Goal: Task Accomplishment & Management: Complete application form

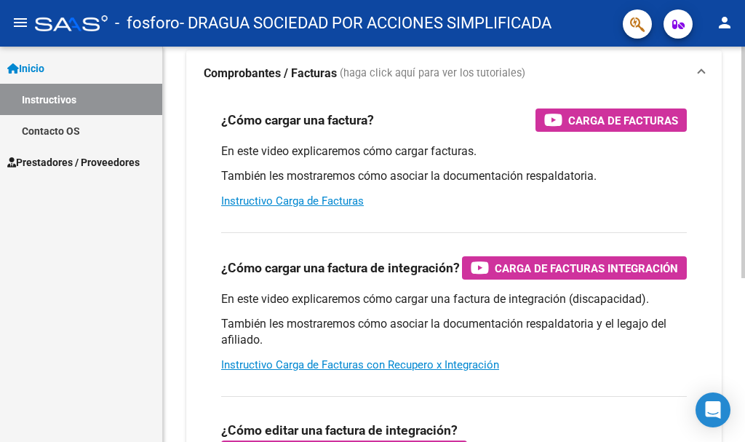
scroll to position [146, 0]
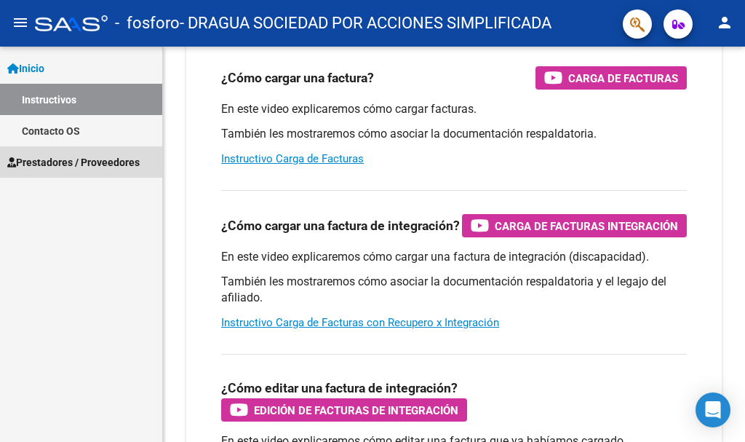
click at [93, 157] on span "Prestadores / Proveedores" at bounding box center [73, 162] width 132 height 16
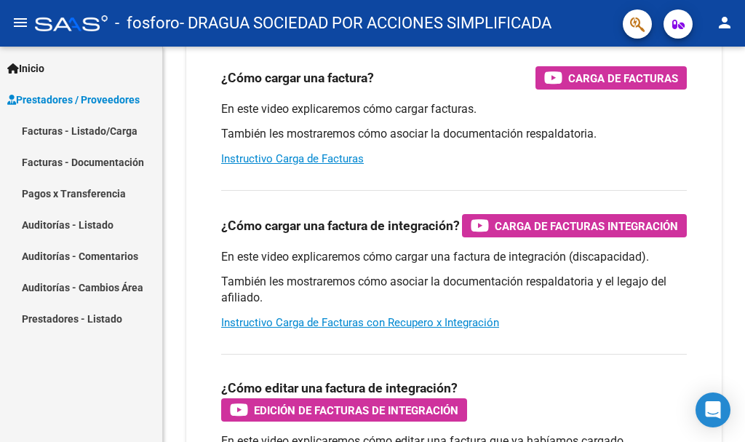
click at [105, 404] on div "Inicio Instructivos Contacto OS Prestadores / Proveedores Facturas - Listado/Ca…" at bounding box center [81, 244] width 162 height 395
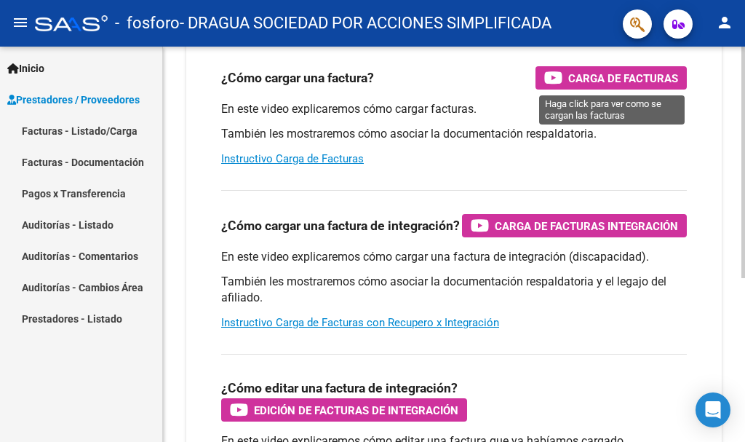
click at [645, 76] on span "Carga de Facturas" at bounding box center [623, 78] width 110 height 18
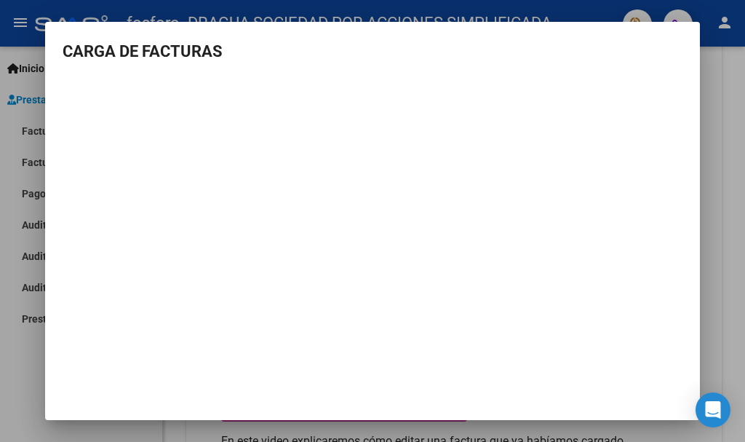
drag, startPoint x: 658, startPoint y: 35, endPoint x: 658, endPoint y: 56, distance: 21.1
click at [658, 56] on mat-dialog-container "CARGA DE FACTURAS" at bounding box center [372, 220] width 655 height 397
click at [271, 48] on h3 "CARGA DE FACTURAS" at bounding box center [373, 51] width 620 height 24
click at [11, 135] on div at bounding box center [372, 221] width 745 height 442
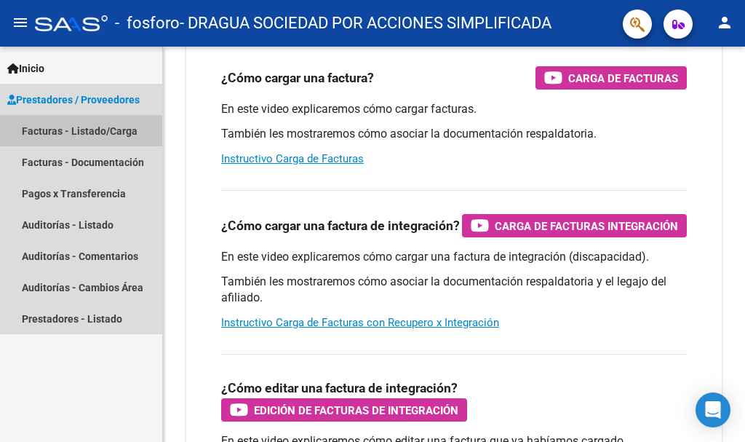
click at [103, 131] on link "Facturas - Listado/Carga" at bounding box center [81, 130] width 162 height 31
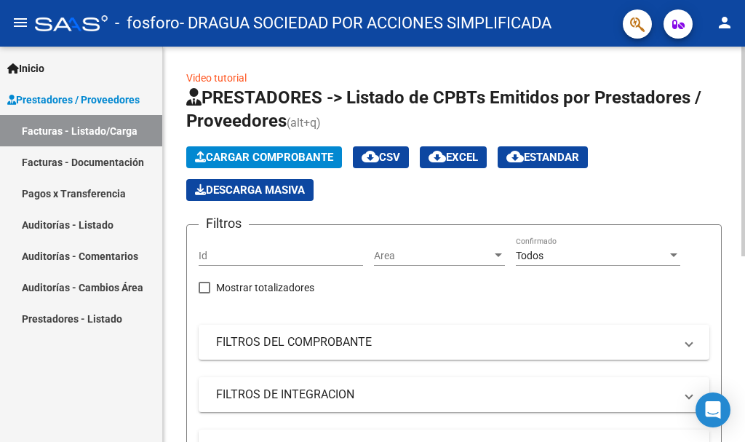
click at [290, 158] on span "Cargar Comprobante" at bounding box center [264, 157] width 138 height 13
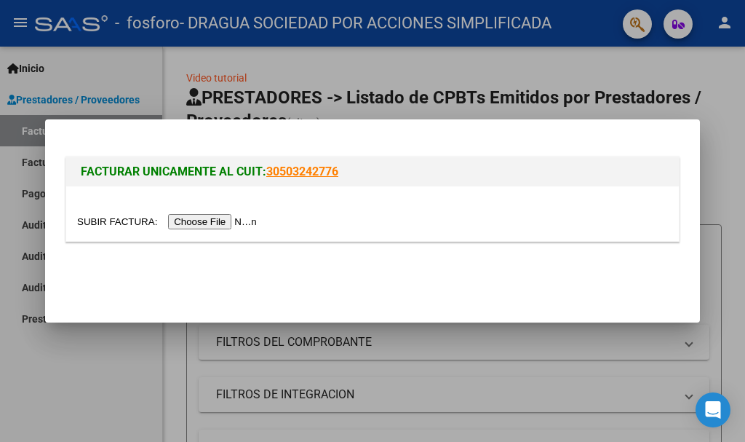
click at [220, 221] on input "file" at bounding box center [169, 221] width 184 height 15
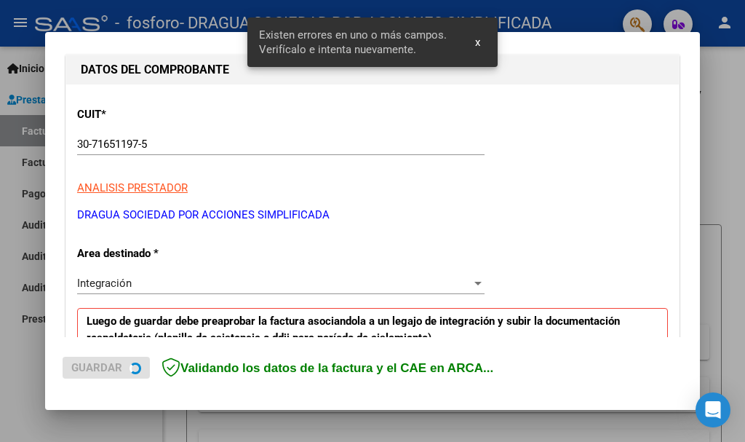
scroll to position [336, 0]
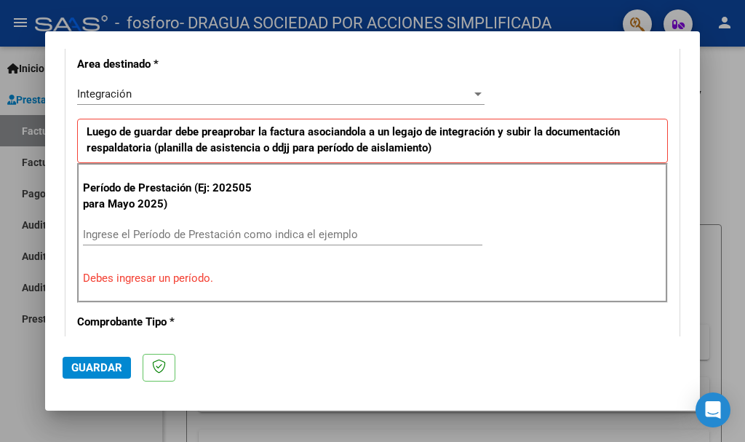
click at [268, 233] on input "Ingrese el Período de Prestación como indica el ejemplo" at bounding box center [282, 234] width 399 height 13
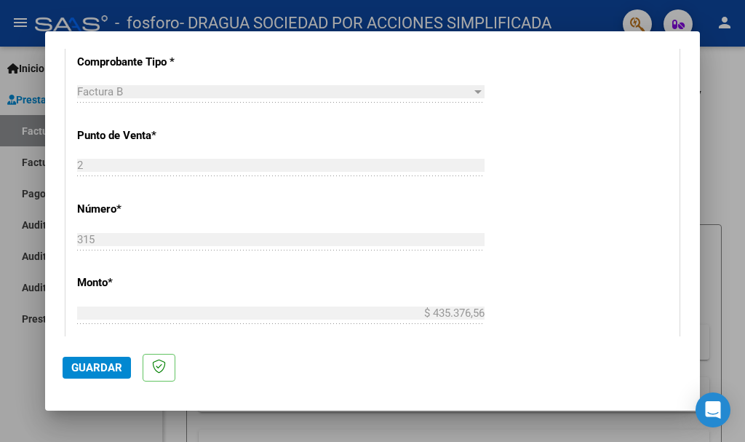
scroll to position [627, 0]
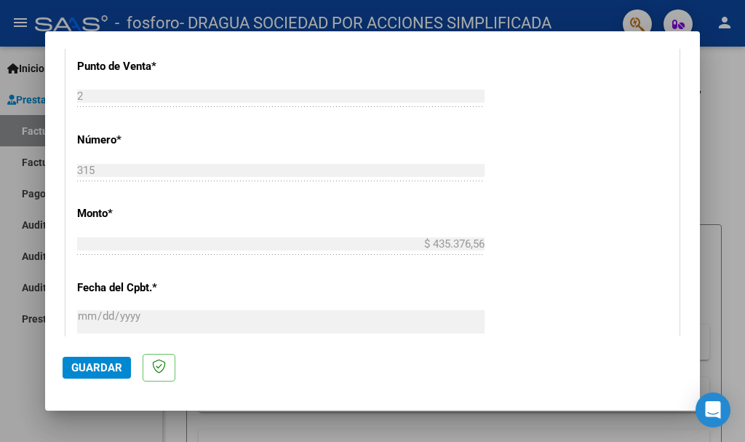
type input "202508"
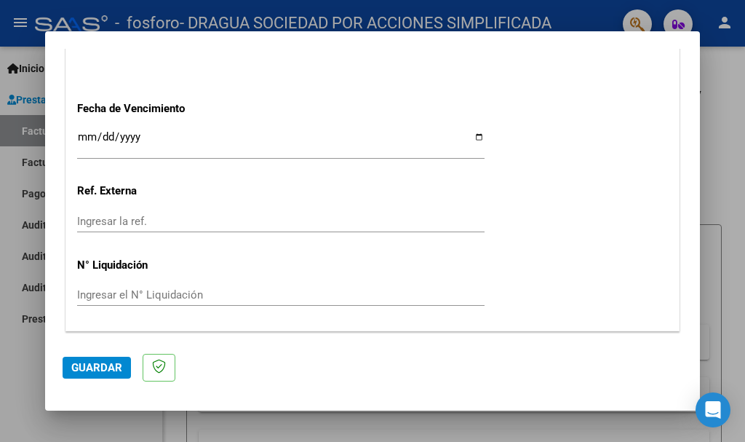
scroll to position [1037, 0]
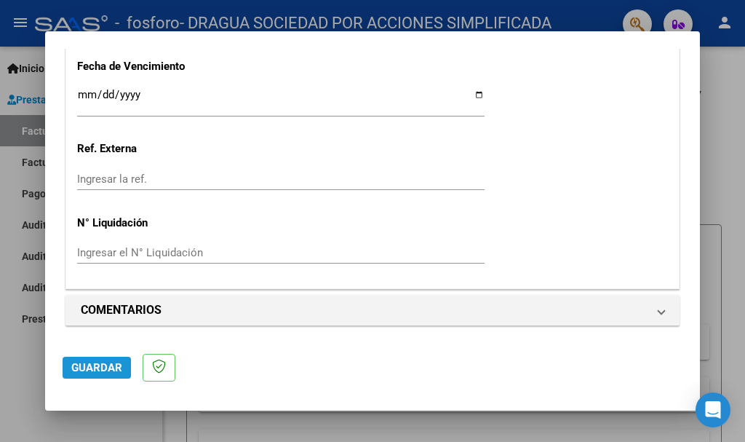
click at [101, 371] on span "Guardar" at bounding box center [96, 367] width 51 height 13
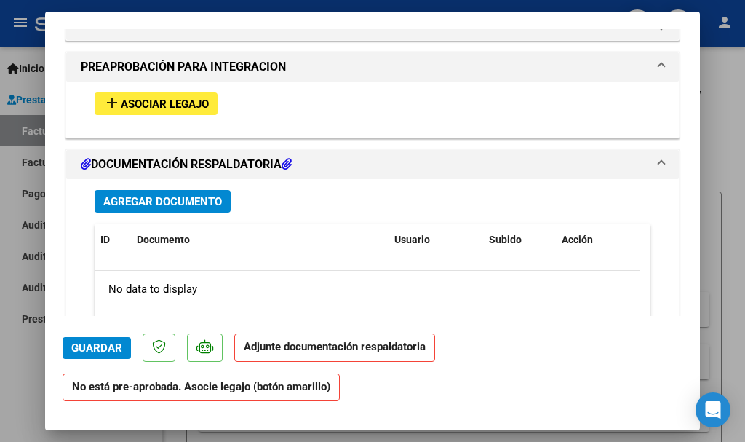
scroll to position [1310, 0]
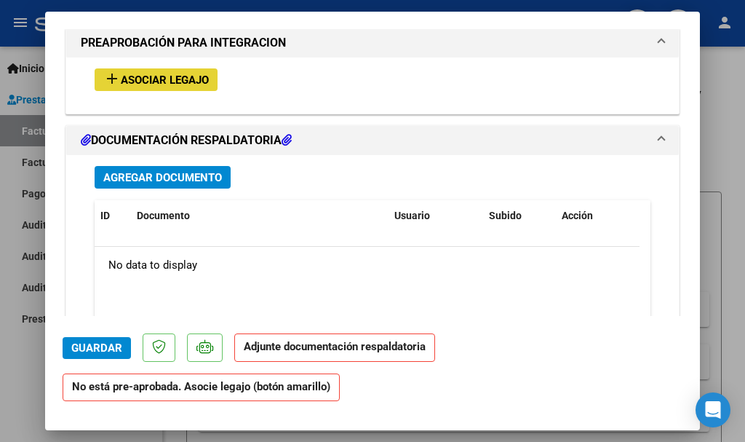
click at [191, 74] on span "Asociar Legajo" at bounding box center [165, 79] width 88 height 13
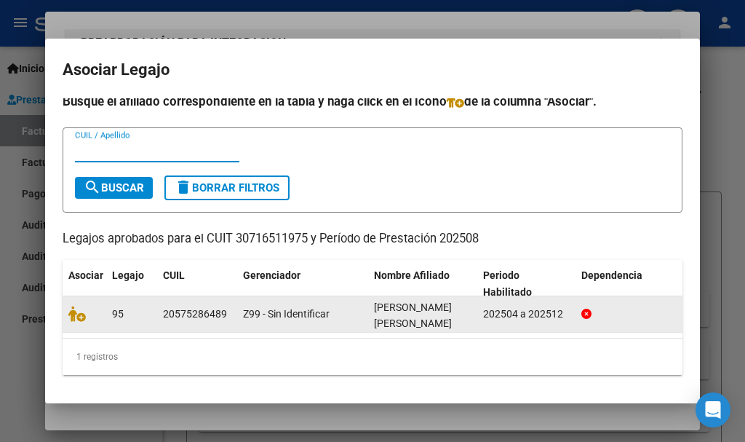
scroll to position [17, 0]
click at [374, 303] on div "[PERSON_NAME] [PERSON_NAME]" at bounding box center [422, 314] width 97 height 31
click at [227, 311] on div "20575286489" at bounding box center [197, 314] width 68 height 17
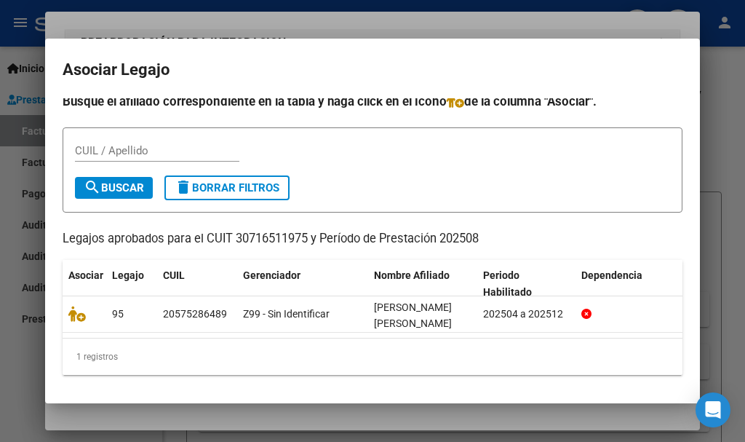
click at [128, 144] on input "CUIL / Apellido" at bounding box center [157, 150] width 164 height 13
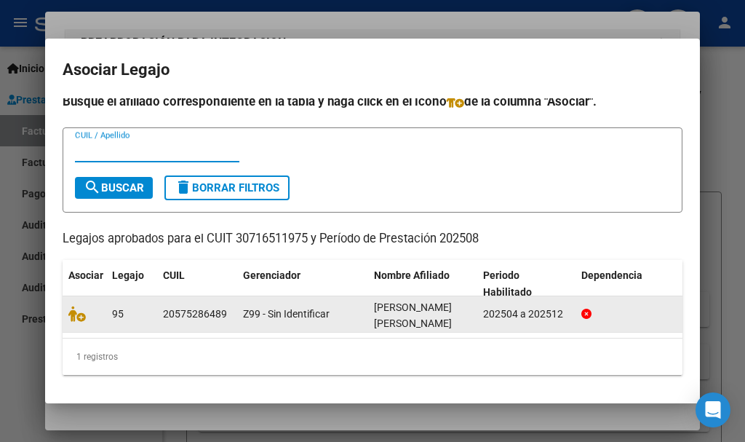
scroll to position [2, 0]
drag, startPoint x: 170, startPoint y: 302, endPoint x: 224, endPoint y: 300, distance: 54.6
click at [184, 306] on div "20575286489" at bounding box center [195, 314] width 64 height 17
click at [224, 306] on div "20575286489" at bounding box center [195, 314] width 64 height 17
drag, startPoint x: 224, startPoint y: 300, endPoint x: 153, endPoint y: 302, distance: 71.3
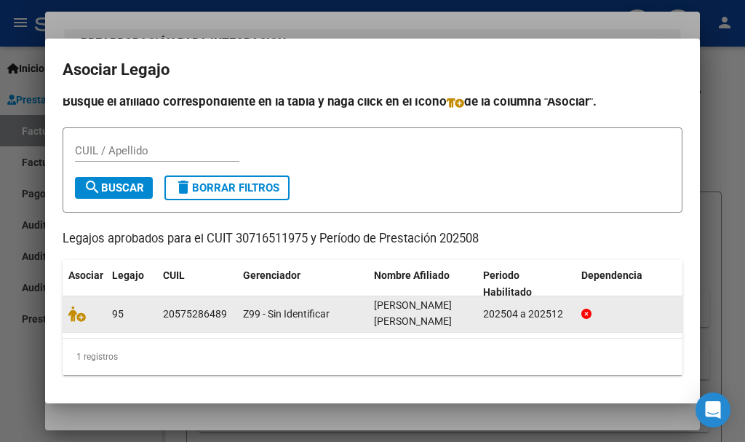
click at [153, 302] on div "95 20575286489 Z99 - Sin Identificar [PERSON_NAME] [PERSON_NAME] 202504 a 202512" at bounding box center [374, 314] width 622 height 36
click at [325, 296] on datatable-body-cell "Z99 - Sin Identificar" at bounding box center [302, 314] width 131 height 36
click at [452, 299] on span "[PERSON_NAME] [PERSON_NAME]" at bounding box center [413, 313] width 78 height 28
click at [590, 308] on icon at bounding box center [586, 313] width 10 height 10
drag, startPoint x: 529, startPoint y: 299, endPoint x: 241, endPoint y: 300, distance: 288.1
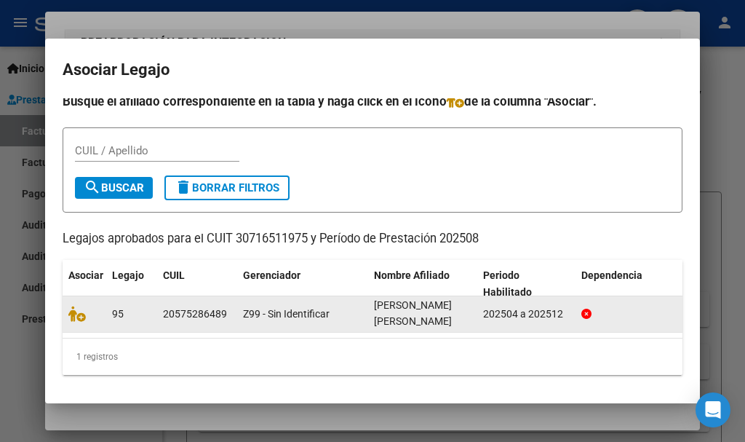
click at [519, 306] on div "202504 a 202512" at bounding box center [526, 314] width 87 height 17
click at [118, 308] on span "95" at bounding box center [118, 314] width 12 height 12
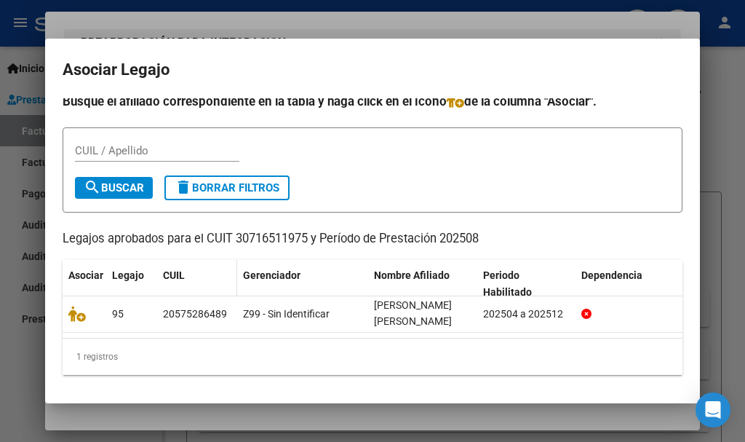
drag, startPoint x: 151, startPoint y: 306, endPoint x: 212, endPoint y: 277, distance: 68.0
click at [151, 306] on datatable-body-cell "95" at bounding box center [131, 314] width 51 height 36
click at [123, 181] on span "search Buscar" at bounding box center [114, 187] width 60 height 13
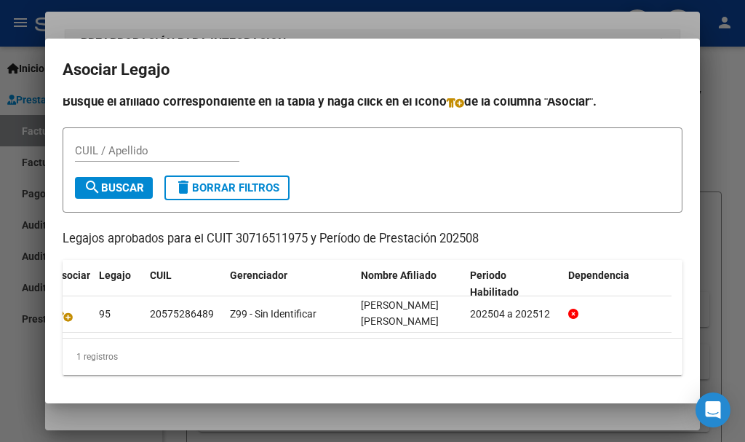
scroll to position [0, 0]
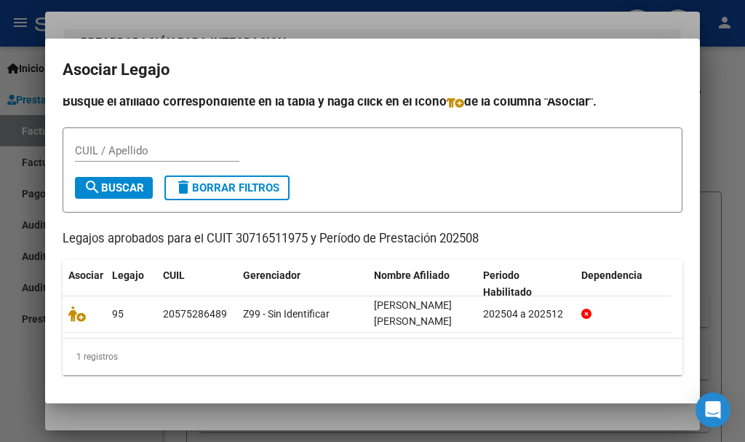
drag, startPoint x: 678, startPoint y: 54, endPoint x: 678, endPoint y: 76, distance: 21.8
click at [678, 76] on mat-dialog-container "Asociar Legajo Busque el afiliado correspondiente en la tabla y haga click en e…" at bounding box center [372, 221] width 655 height 364
click at [666, 30] on div at bounding box center [372, 221] width 745 height 442
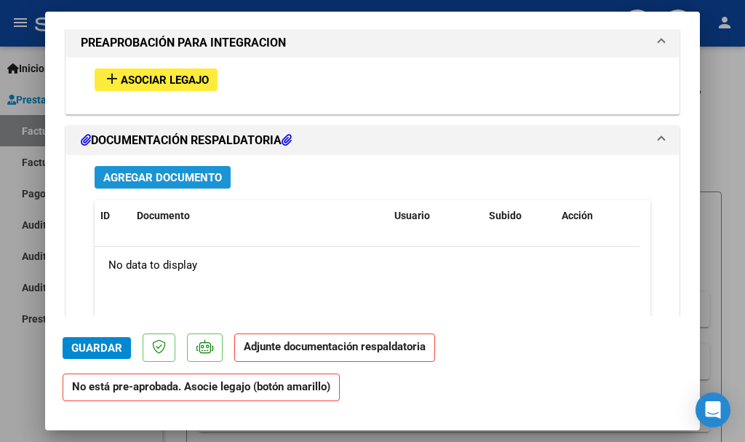
click at [211, 179] on span "Agregar Documento" at bounding box center [162, 177] width 119 height 13
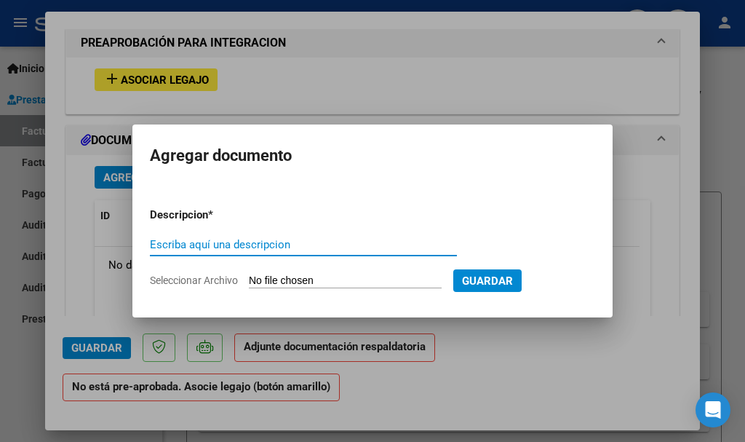
click at [290, 247] on input "Escriba aquí una descripcion" at bounding box center [303, 244] width 307 height 13
click at [361, 276] on input "Seleccionar Archivo" at bounding box center [345, 281] width 193 height 14
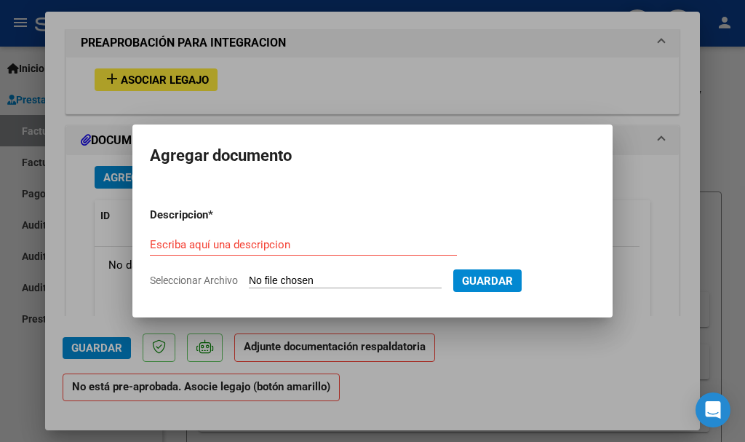
type input "C:\fakepath\Asistencias.pdf"
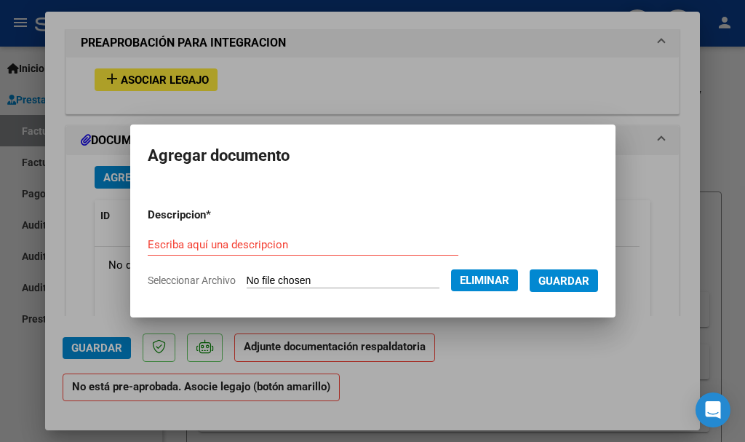
click at [284, 248] on input "Escriba aquí una descripcion" at bounding box center [303, 244] width 311 height 13
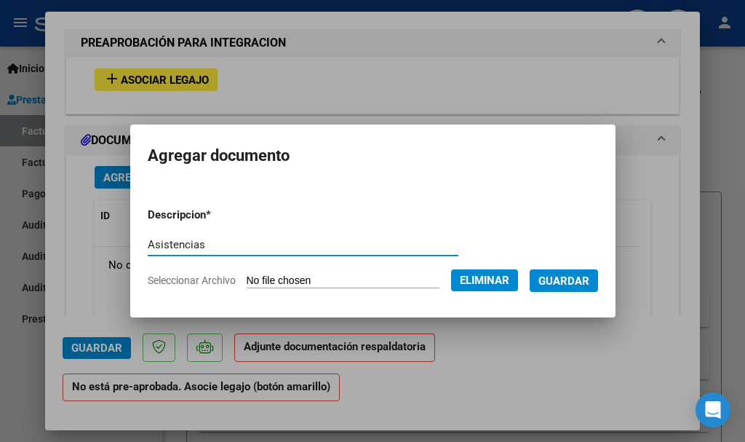
type input "Asistencias"
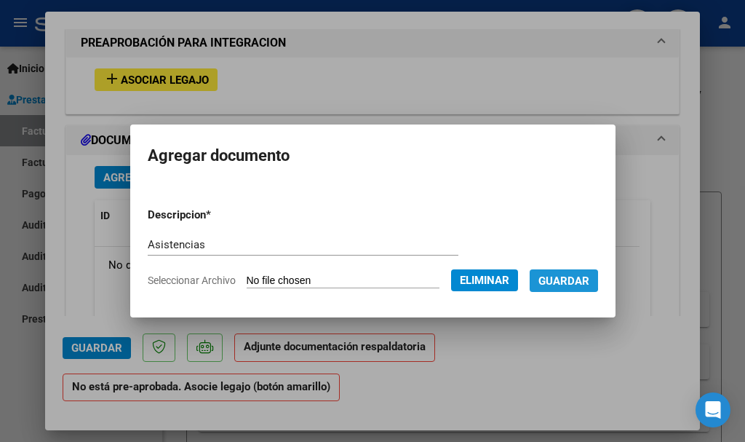
click at [575, 280] on span "Guardar" at bounding box center [563, 280] width 51 height 13
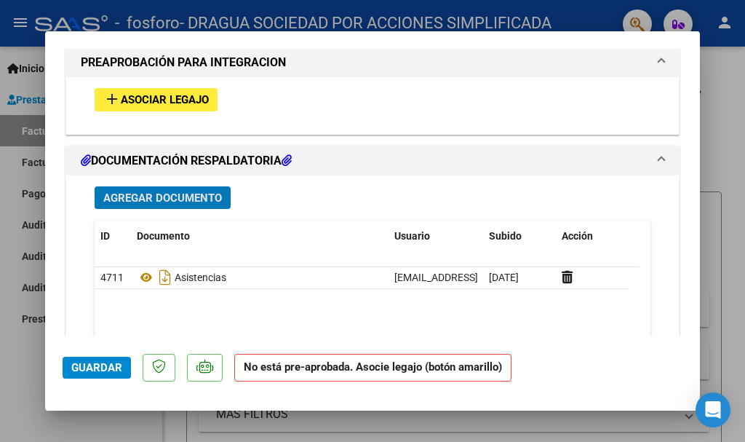
scroll to position [1164, 0]
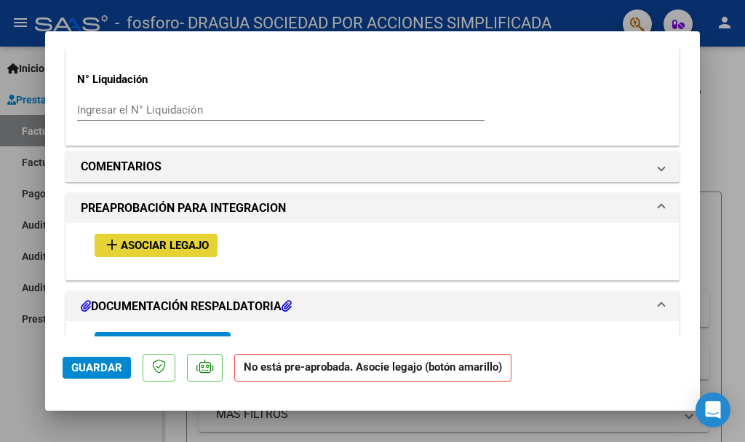
click at [159, 251] on span "Asociar Legajo" at bounding box center [165, 245] width 88 height 13
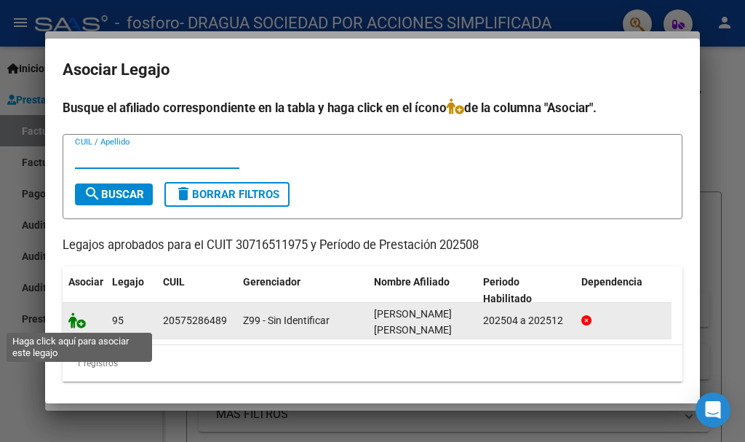
click at [80, 321] on icon at bounding box center [76, 320] width 17 height 16
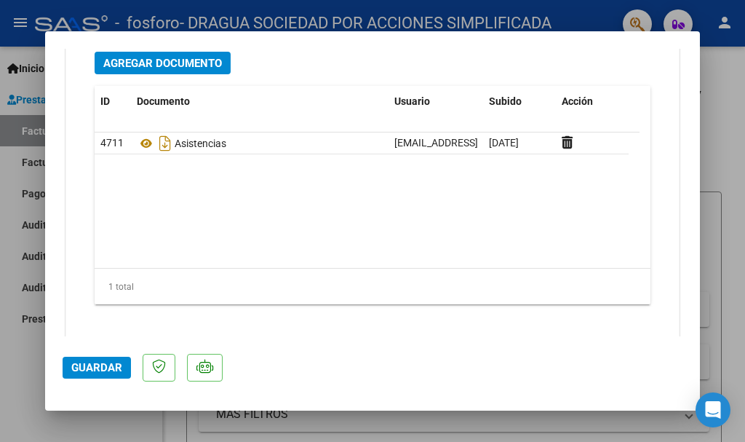
scroll to position [1668, 0]
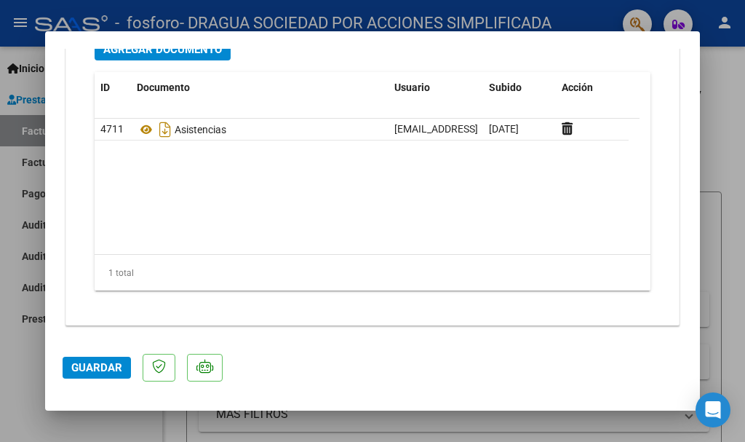
click at [113, 367] on span "Guardar" at bounding box center [96, 367] width 51 height 13
click at [728, 76] on div at bounding box center [372, 221] width 745 height 442
type input "$ 0,00"
